Goal: Check status: Check status

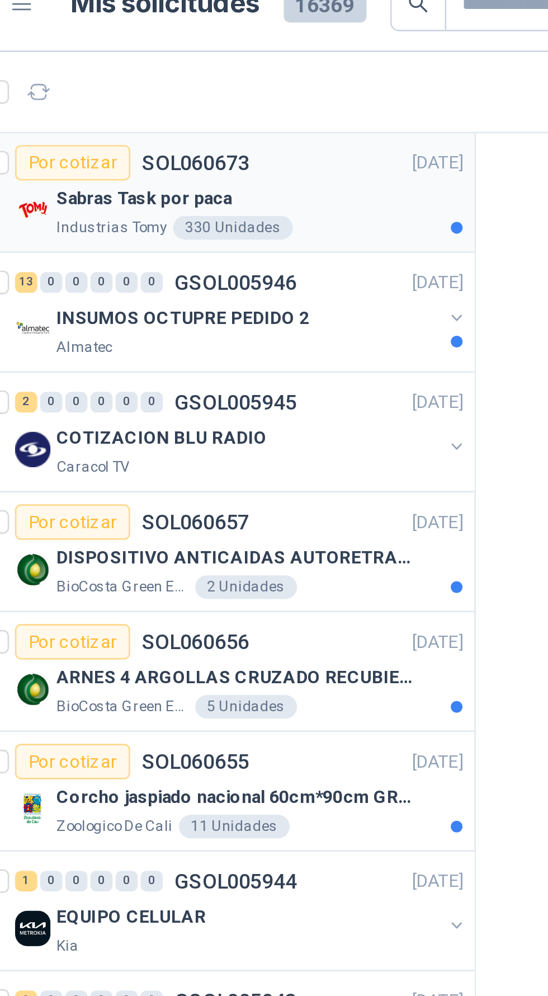
click at [176, 93] on div "Sabras Task por paca" at bounding box center [151, 90] width 154 height 13
